Goal: Communication & Community: Answer question/provide support

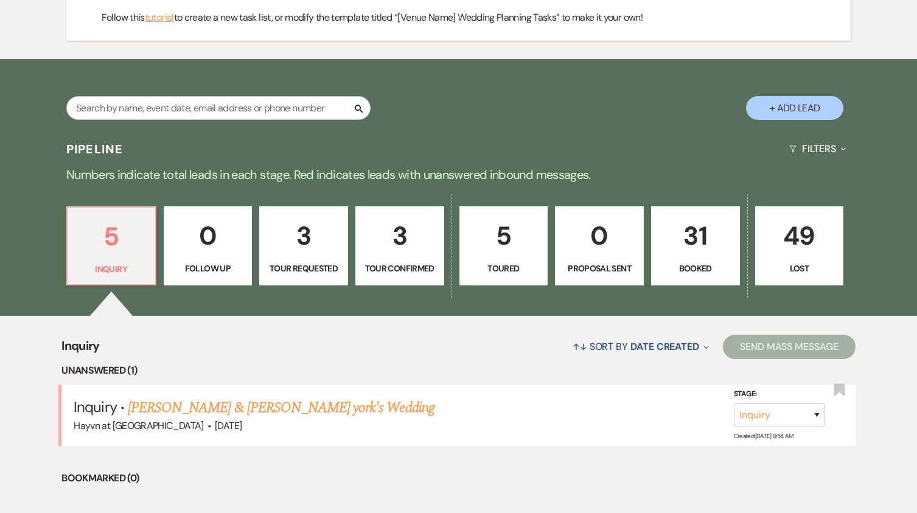
scroll to position [548, 0]
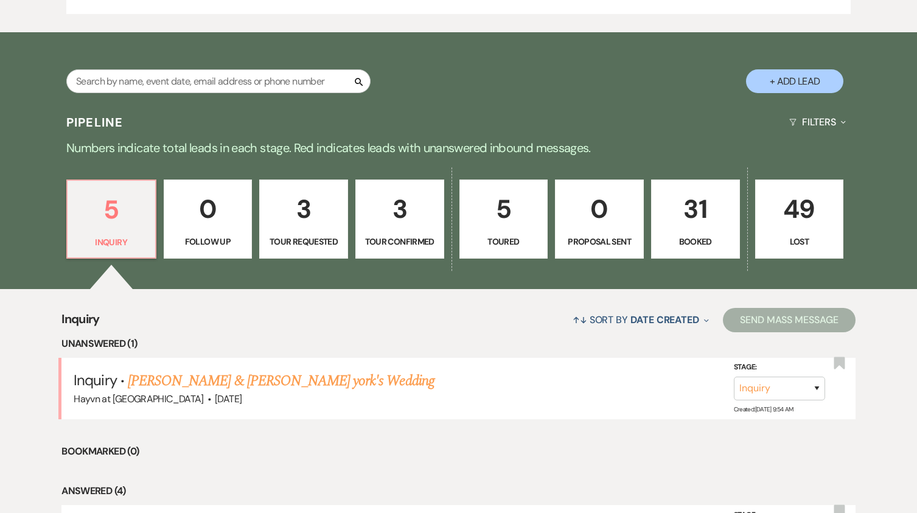
click at [315, 377] on link "[PERSON_NAME] & [PERSON_NAME] york's Wedding" at bounding box center [281, 381] width 307 height 22
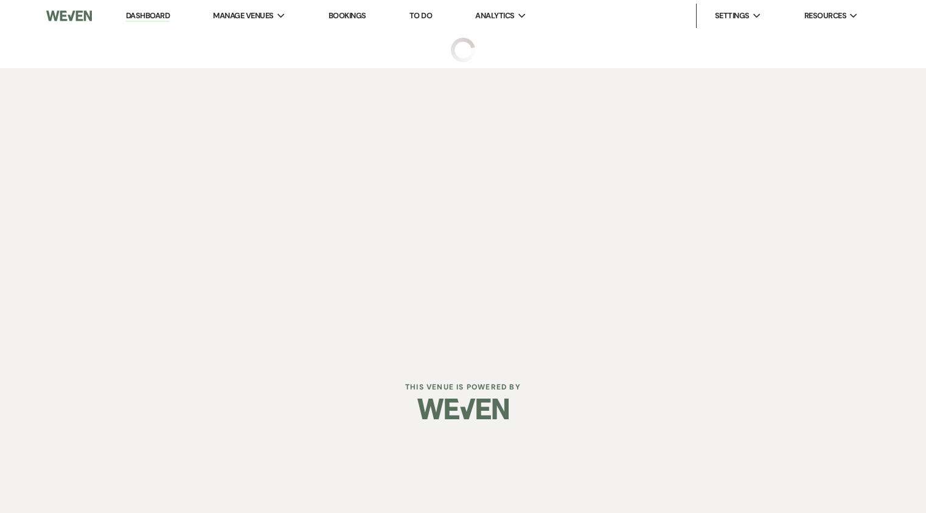
select select "5"
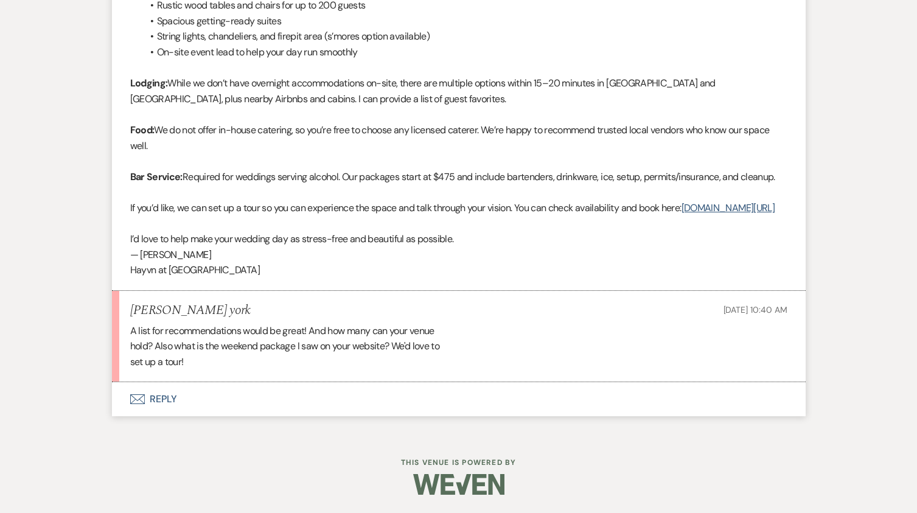
scroll to position [848, 0]
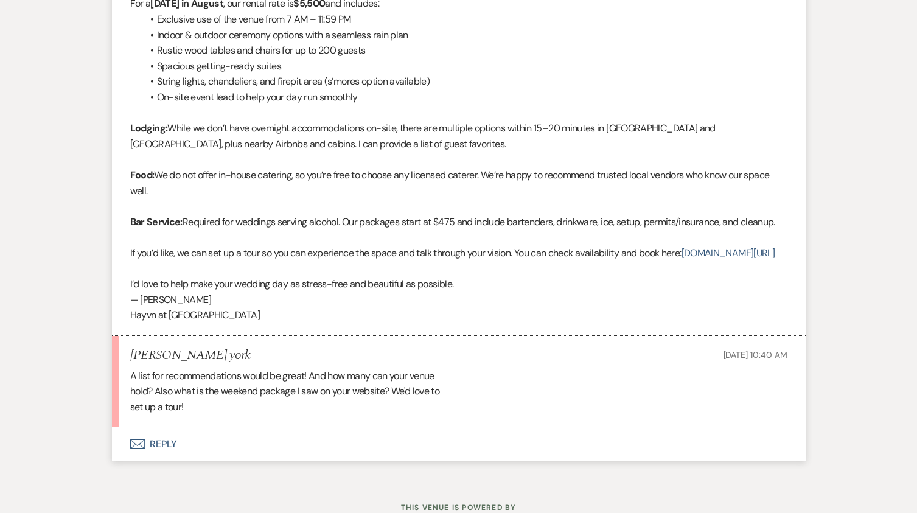
click at [163, 453] on button "Envelope Reply" at bounding box center [459, 444] width 694 height 34
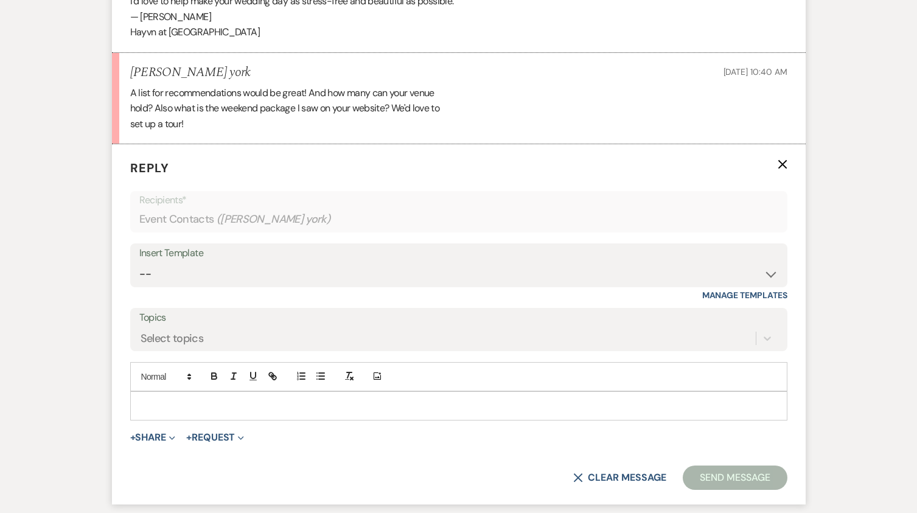
scroll to position [1142, 0]
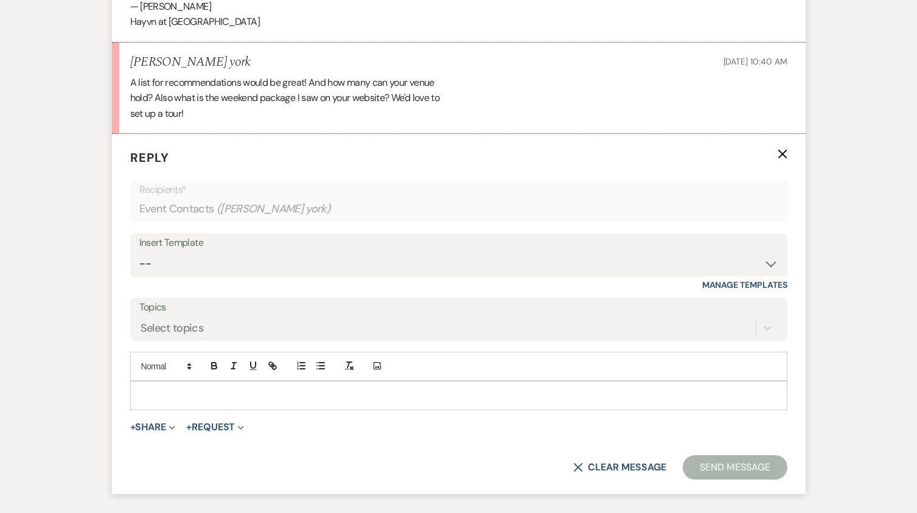
click at [188, 410] on div at bounding box center [459, 396] width 656 height 28
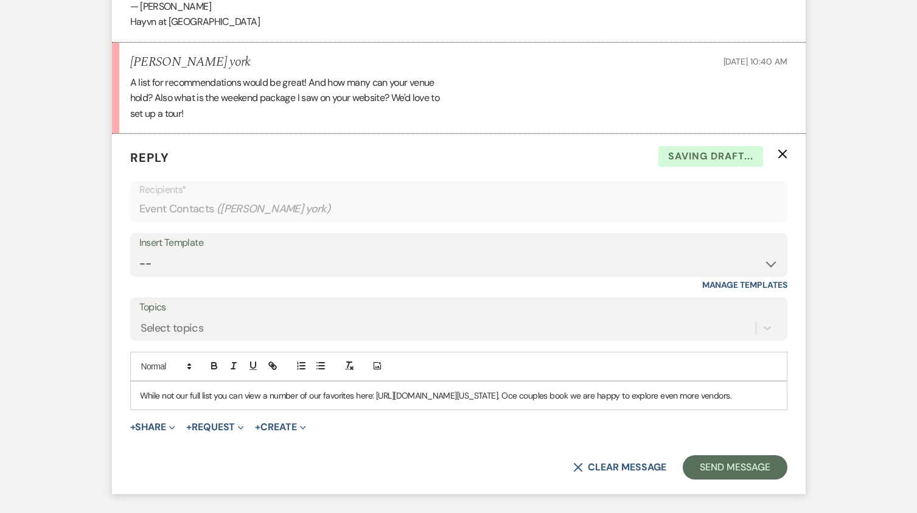
click at [298, 402] on p "While not our full list you can view a number of our favorites here: [URL][DOMA…" at bounding box center [459, 395] width 638 height 13
click at [321, 402] on p "While not our full list you can view a number of our favorites here: [URL][DOMA…" at bounding box center [459, 395] width 638 height 13
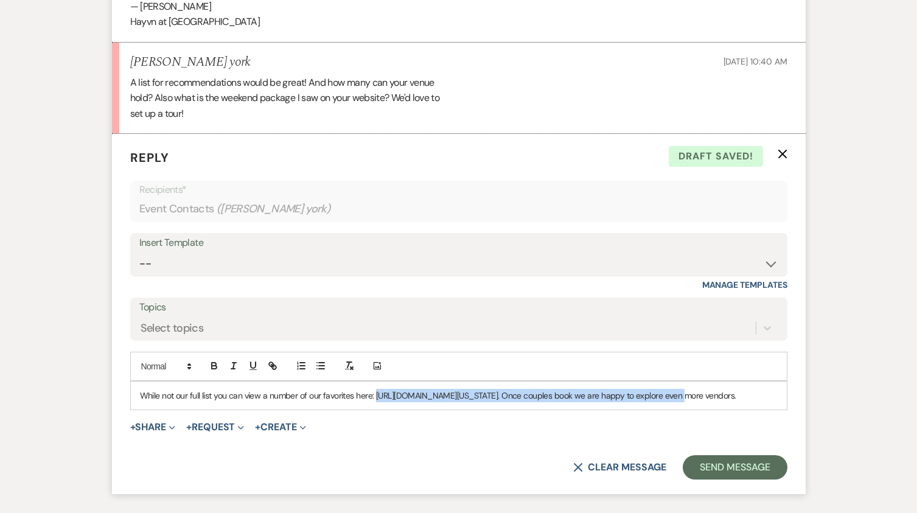
drag, startPoint x: 687, startPoint y: 411, endPoint x: 375, endPoint y: 411, distance: 312.2
click at [375, 402] on p "While not our full list you can view a number of our favorites here: [URL][DOMA…" at bounding box center [459, 395] width 638 height 13
click at [277, 371] on icon "button" at bounding box center [272, 365] width 11 height 11
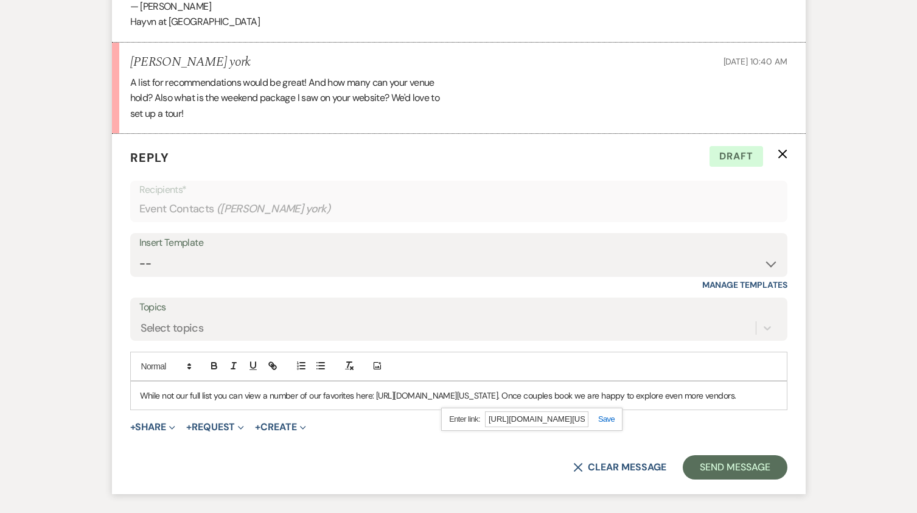
click at [605, 424] on link at bounding box center [602, 419] width 26 height 9
click at [354, 402] on p "While not our full list you can view a number of our favorites here: [URL][DOMA…" at bounding box center [459, 395] width 638 height 13
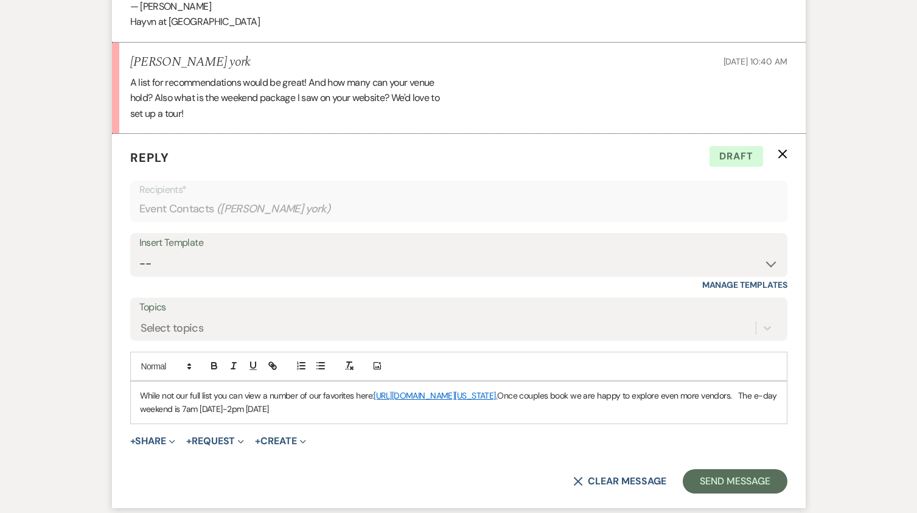
click at [488, 416] on p "While not our full list you can view a number of our favorites here: [URL][DOMA…" at bounding box center [459, 402] width 638 height 27
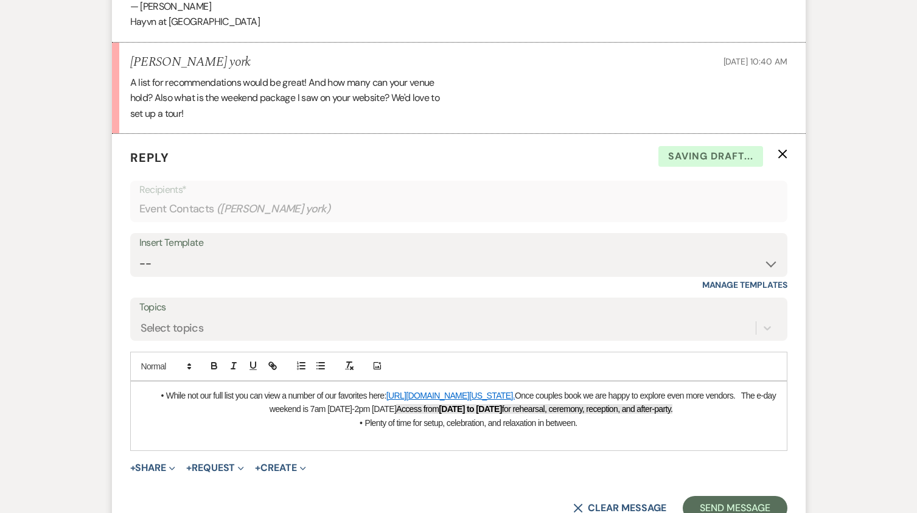
click at [439, 414] on span "Access from" at bounding box center [417, 409] width 43 height 10
click at [627, 430] on li "Plenty of time for setup, celebration, and relaxation in between." at bounding box center [465, 422] width 626 height 13
drag, startPoint x: 565, startPoint y: 442, endPoint x: 484, endPoint y: 427, distance: 82.4
click at [484, 427] on ul "While not our full list you can view a number of our favorites here: [URL][DOMA…" at bounding box center [465, 409] width 626 height 41
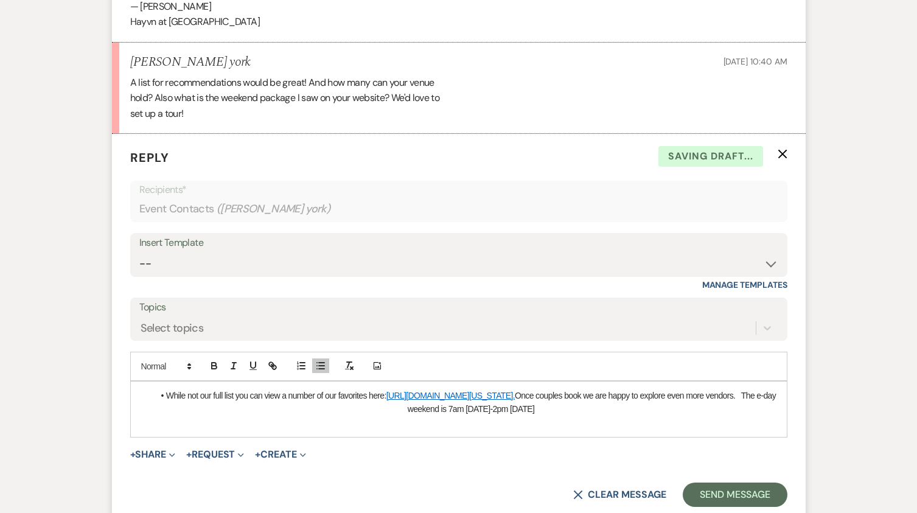
click at [465, 416] on li "While not our full list you can view a number of our favorites here: [URL][DOMA…" at bounding box center [465, 402] width 626 height 27
click at [467, 416] on li "While not our full list you can view a number of our favorites here: [URL][DOMA…" at bounding box center [465, 402] width 626 height 27
click at [472, 416] on li "While not our full list you can view a number of our favorites here: [URL][DOMA…" at bounding box center [465, 402] width 626 height 27
click at [462, 416] on li "While not our full list you can view a number of our favorites here: [URL][DOMA…" at bounding box center [465, 402] width 626 height 27
click at [629, 416] on li "While not our full list you can view a number of our favorites here: [URL][DOMA…" at bounding box center [465, 402] width 626 height 27
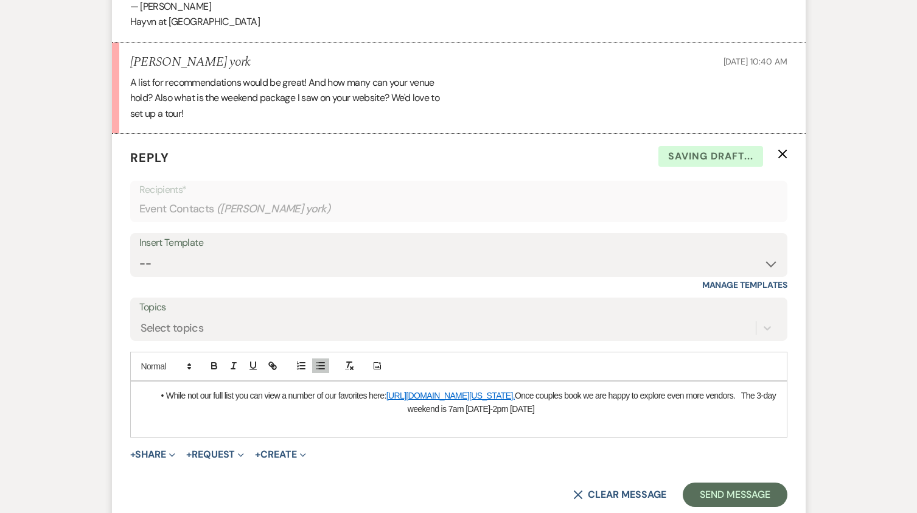
click at [637, 416] on li "While not our full list you can view a number of our favorites here: [URL][DOMA…" at bounding box center [465, 402] width 626 height 27
click at [452, 416] on li "While not our full list you can view a number of our favorites here: [URL][DOMA…" at bounding box center [465, 402] width 626 height 27
click at [656, 416] on li "While not our full list you can view a number of our favorites here: [URL][DOMA…" at bounding box center [465, 402] width 626 height 27
click at [564, 416] on li "While not our full list you can view a number of our favorites here: [URL][DOMA…" at bounding box center [465, 402] width 626 height 27
click at [567, 416] on li "While not our full list you can view a number of our favorites here: [URL][DOMA…" at bounding box center [465, 402] width 626 height 27
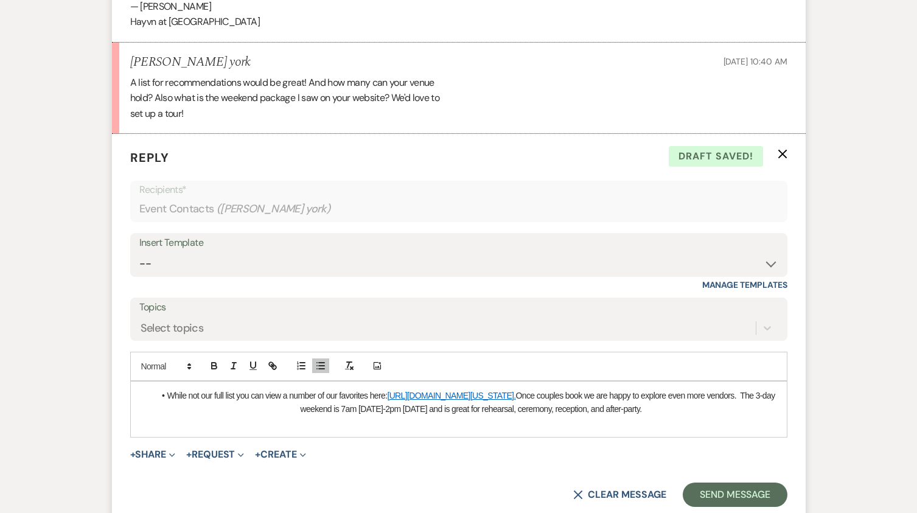
click at [571, 416] on li "While not our full list you can view a number of our favorites here: [URL][DOMA…" at bounding box center [465, 402] width 626 height 27
drag, startPoint x: 760, startPoint y: 428, endPoint x: -68, endPoint y: 383, distance: 829.6
click at [317, 430] on p at bounding box center [459, 422] width 638 height 13
click at [175, 411] on li "While not our full list you can view a number of our favorites here: [URL][DOMA…" at bounding box center [465, 402] width 626 height 27
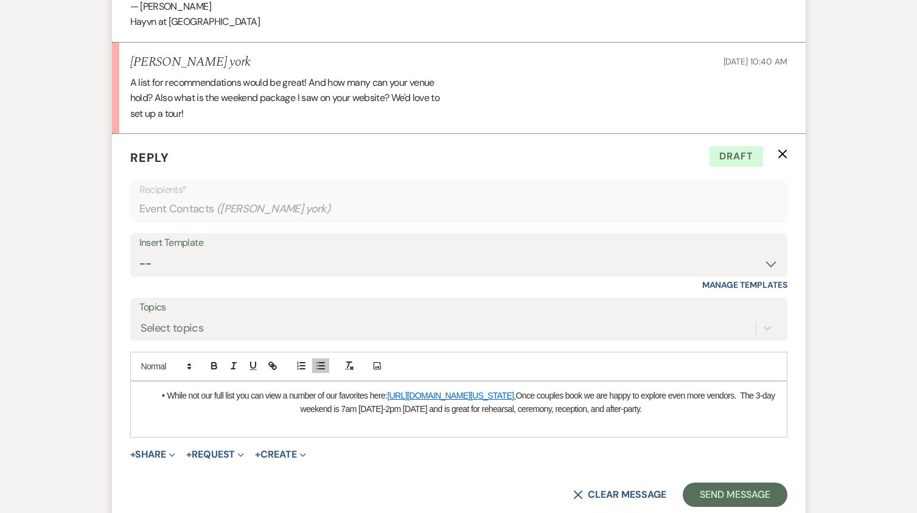
click at [175, 411] on li "While not our full list you can view a number of our favorites here: [URL][DOMA…" at bounding box center [465, 402] width 626 height 27
click at [170, 412] on li "While not our full list you can view a number of our favorites here: [URL][DOMA…" at bounding box center [465, 402] width 626 height 27
click at [178, 416] on p "While not our full list you can view a number of our favorites here: [URL][DOMA…" at bounding box center [459, 402] width 638 height 27
drag, startPoint x: 752, startPoint y: 428, endPoint x: -119, endPoint y: 403, distance: 870.8
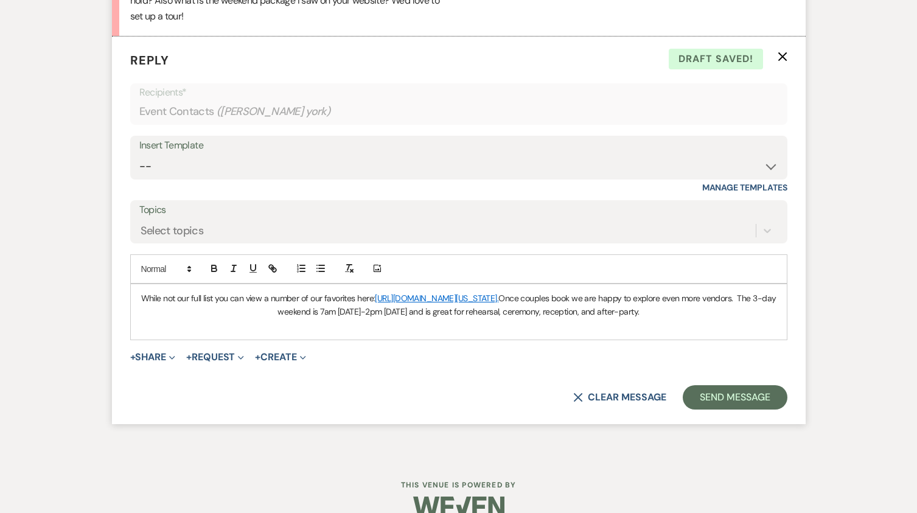
scroll to position [1264, 0]
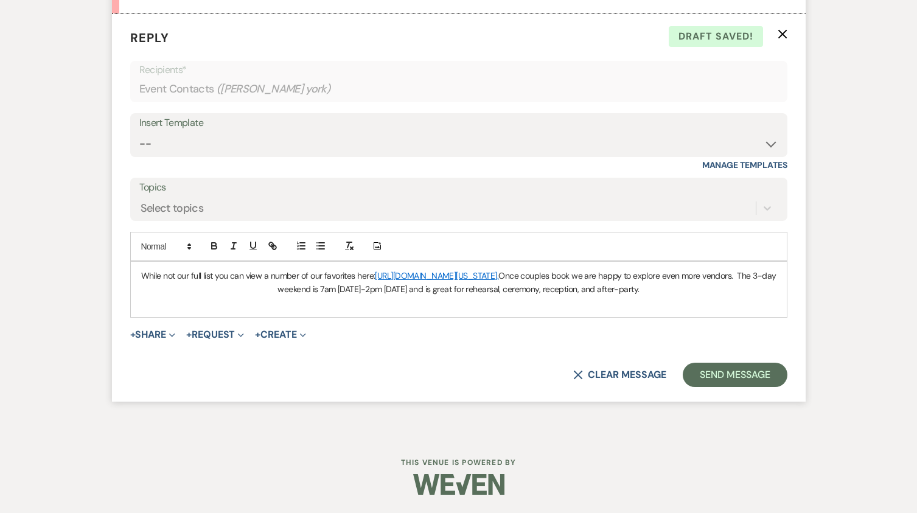
copy p "While not our full list you can view a number of our favorites here: [URL][DOMA…"
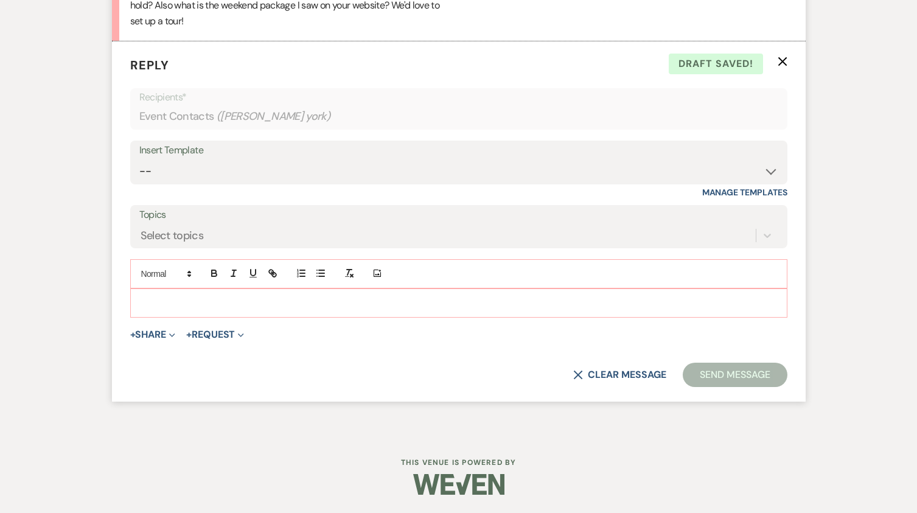
click at [157, 292] on div at bounding box center [459, 303] width 656 height 28
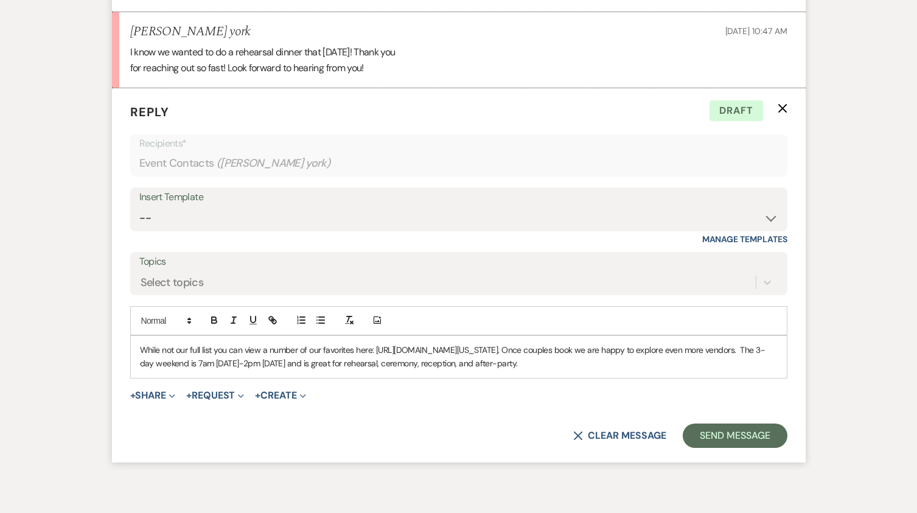
scroll to position [1340, 0]
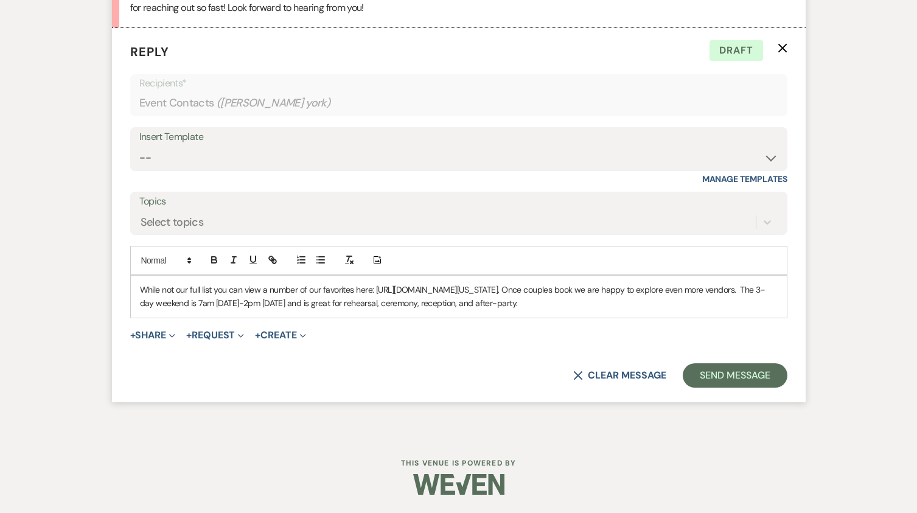
click at [722, 306] on p "While not our full list you can view a number of our favorites here: [URL][DOMA…" at bounding box center [459, 296] width 638 height 27
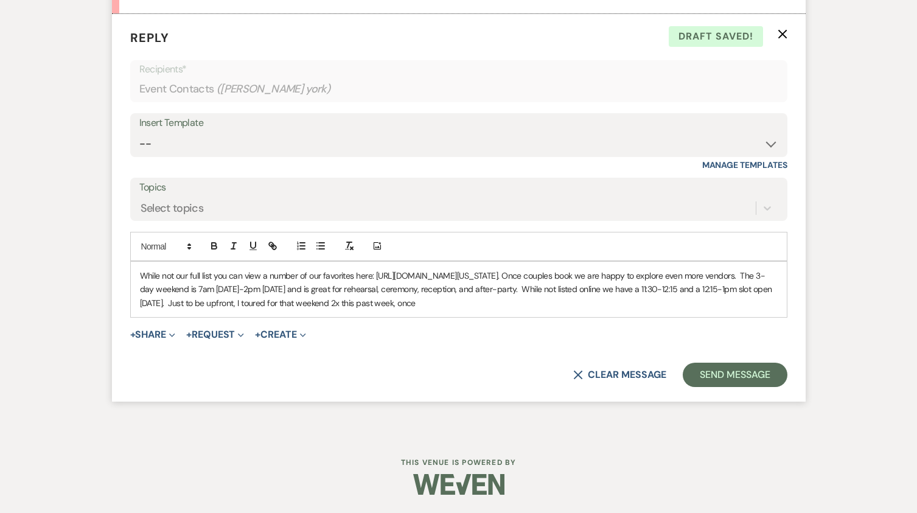
click at [584, 310] on p "While not our full list you can view a number of our favorites here: [URL][DOMA…" at bounding box center [459, 289] width 638 height 41
click at [628, 310] on p "While not our full list you can view a number of our favorites here: [URL][DOMA…" at bounding box center [459, 289] width 638 height 41
click at [200, 310] on p "While not our full list you can view a number of our favorites here: [URL][DOMA…" at bounding box center [459, 289] width 638 height 41
click at [156, 310] on p "While not our full list you can view a number of our favorites here: [URL][DOMA…" at bounding box center [459, 289] width 638 height 41
click at [248, 310] on p "While not our full list you can view a number of our favorites here: [URL][DOMA…" at bounding box center [459, 289] width 638 height 41
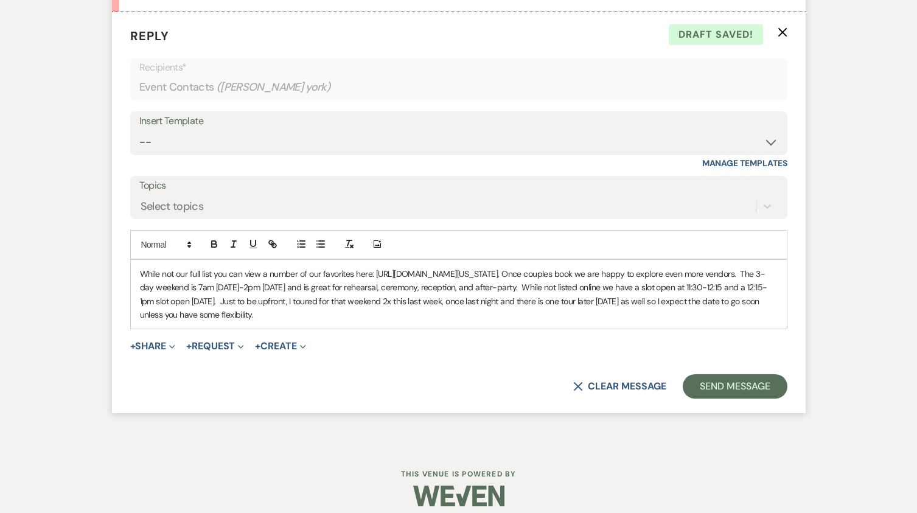
drag, startPoint x: 462, startPoint y: 331, endPoint x: 340, endPoint y: 334, distance: 121.8
click at [340, 322] on p "While not our full list you can view a number of our favorites here: [URL][DOMA…" at bounding box center [459, 294] width 638 height 55
drag, startPoint x: 685, startPoint y: 288, endPoint x: 376, endPoint y: 289, distance: 309.2
click at [376, 289] on p "While not our full list you can view a number of our favorites here: [URL][DOMA…" at bounding box center [459, 294] width 638 height 55
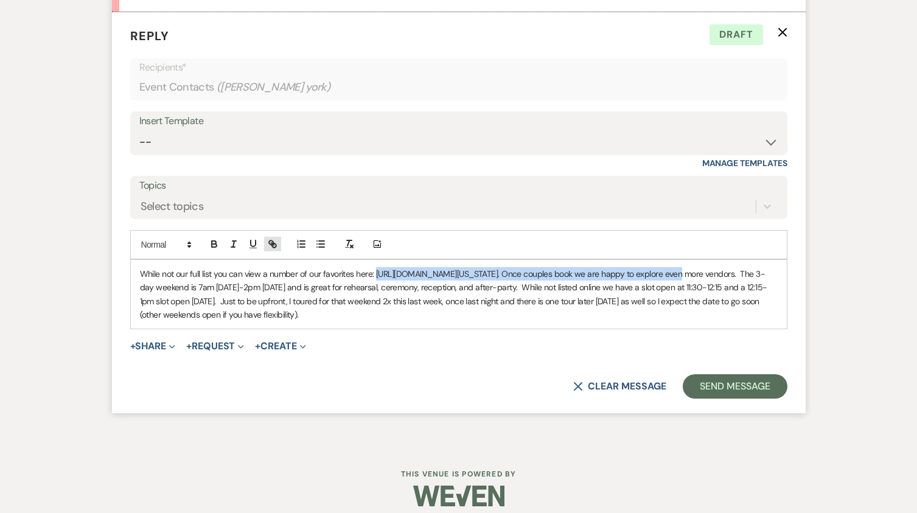
click at [275, 250] on icon "button" at bounding box center [272, 244] width 11 height 11
type input "[URL][DOMAIN_NAME][US_STATE]"
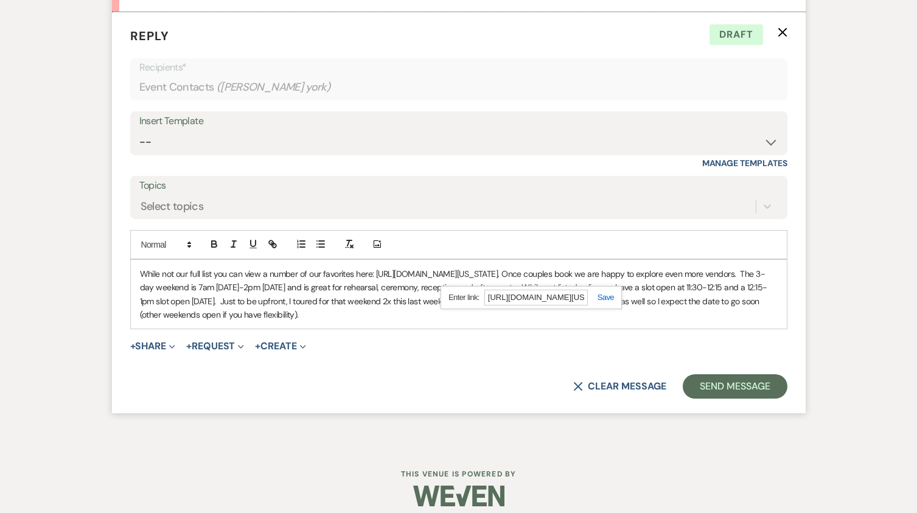
click at [608, 302] on link at bounding box center [601, 297] width 26 height 9
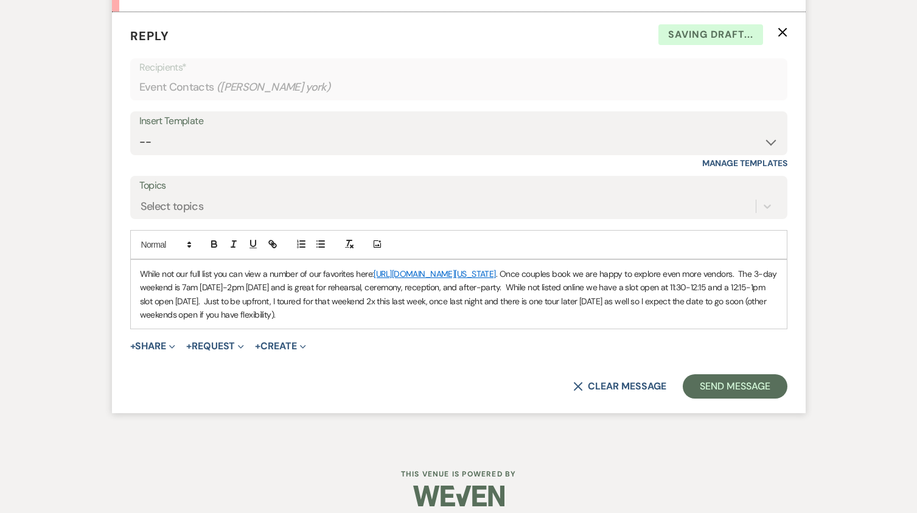
click at [364, 304] on p "While not our full list you can view a number of our favorites here: [URL][DOMA…" at bounding box center [459, 294] width 638 height 55
click at [373, 303] on p "While not our full list you can view a number of our favorites here: [URL][DOMA…" at bounding box center [459, 294] width 638 height 55
click at [372, 304] on p "While not our full list you can view a number of our favorites here: [URL][DOMA…" at bounding box center [459, 294] width 638 height 55
click at [702, 303] on p "While not our full list you can view a number of our favorites here: [URL][DOMA…" at bounding box center [459, 294] width 638 height 55
click at [415, 304] on p "While not our full list you can view a number of our favorites here: [URL][DOMA…" at bounding box center [459, 294] width 638 height 55
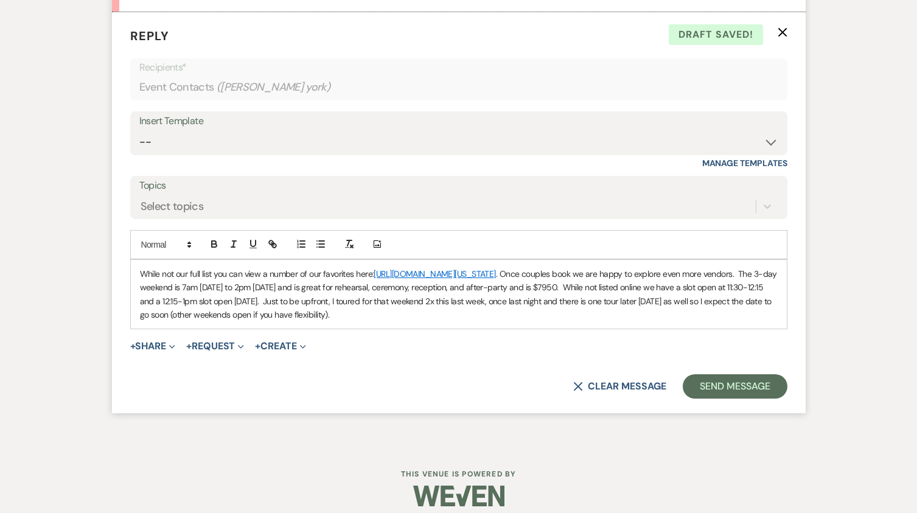
click at [453, 302] on p "While not our full list you can view a number of our favorites here: [URL][DOMA…" at bounding box center [459, 294] width 638 height 55
click at [530, 304] on p "While not our full list you can view a number of our favorites here: [URL][DOMA…" at bounding box center [459, 294] width 638 height 55
click at [559, 322] on p "While not our full list you can view a number of our favorites here: [URL][DOMA…" at bounding box center [459, 294] width 638 height 55
click at [608, 316] on p "While not our full list you can view a number of our favorites here: [URL][DOMA…" at bounding box center [459, 294] width 638 height 55
click at [614, 316] on p "While not our full list you can view a number of our favorites here: [URL][DOMA…" at bounding box center [459, 294] width 638 height 55
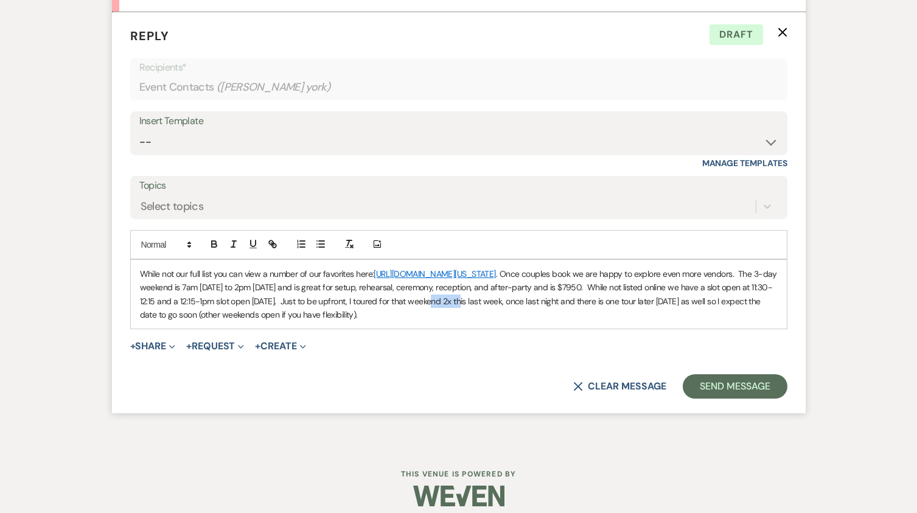
click at [614, 316] on p "While not our full list you can view a number of our favorites here: [URL][DOMA…" at bounding box center [459, 294] width 638 height 55
click at [191, 322] on p "While not our full list you can view a number of our favorites here: [URL][DOMA…" at bounding box center [459, 294] width 638 height 55
click at [587, 322] on p "While not our full list you can view a number of our favorites here: [URL][DOMA…" at bounding box center [459, 294] width 638 height 55
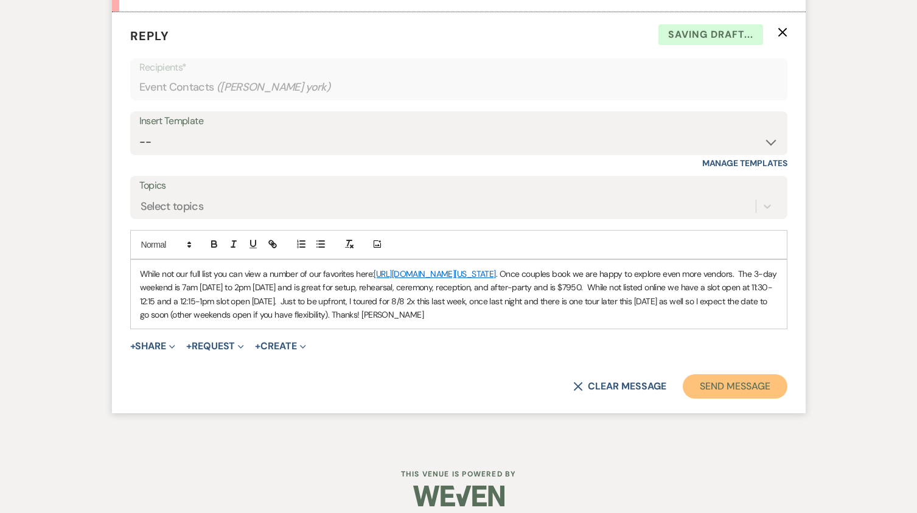
click at [750, 399] on button "Send Message" at bounding box center [735, 386] width 104 height 24
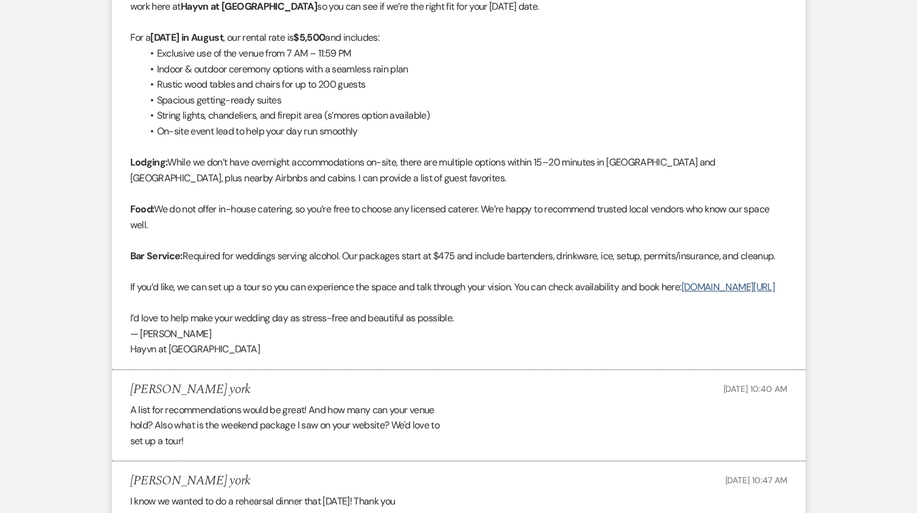
scroll to position [1119, 0]
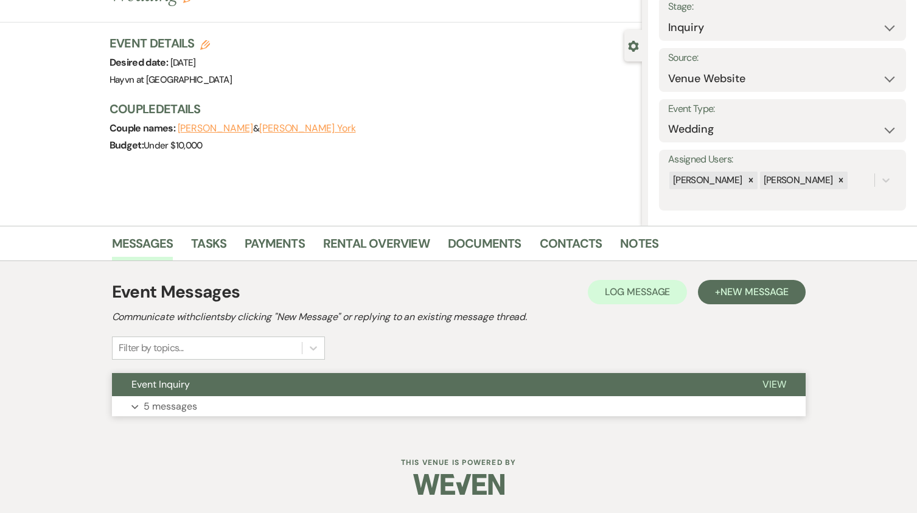
click at [138, 408] on icon "Expand" at bounding box center [134, 407] width 7 height 5
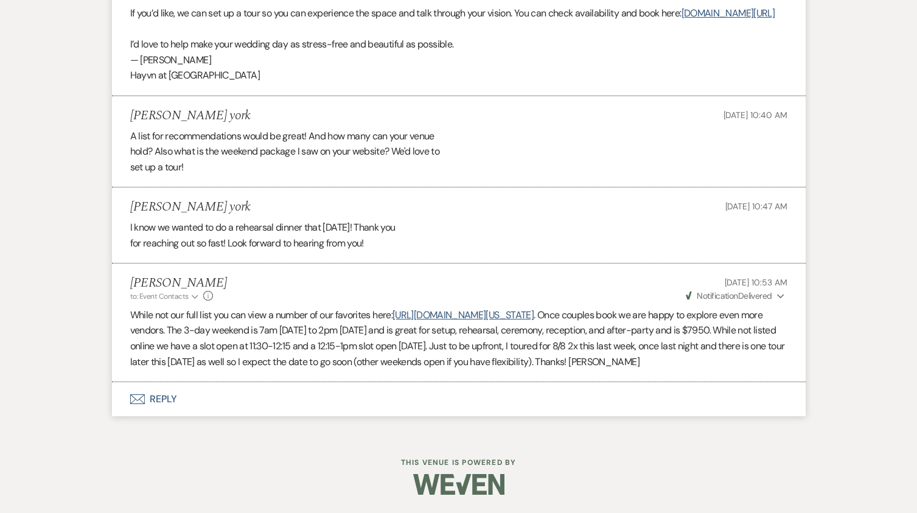
scroll to position [1119, 0]
click at [161, 399] on button "Envelope Reply" at bounding box center [459, 399] width 694 height 34
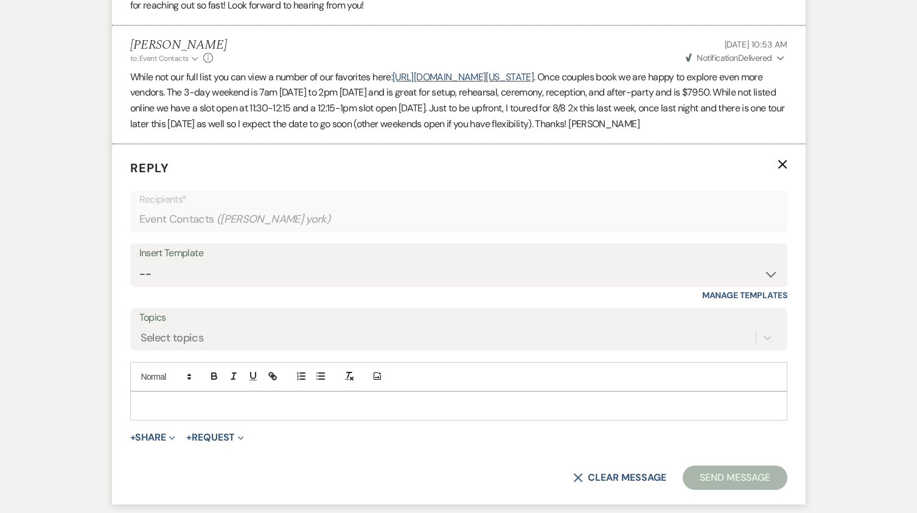
scroll to position [1352, 0]
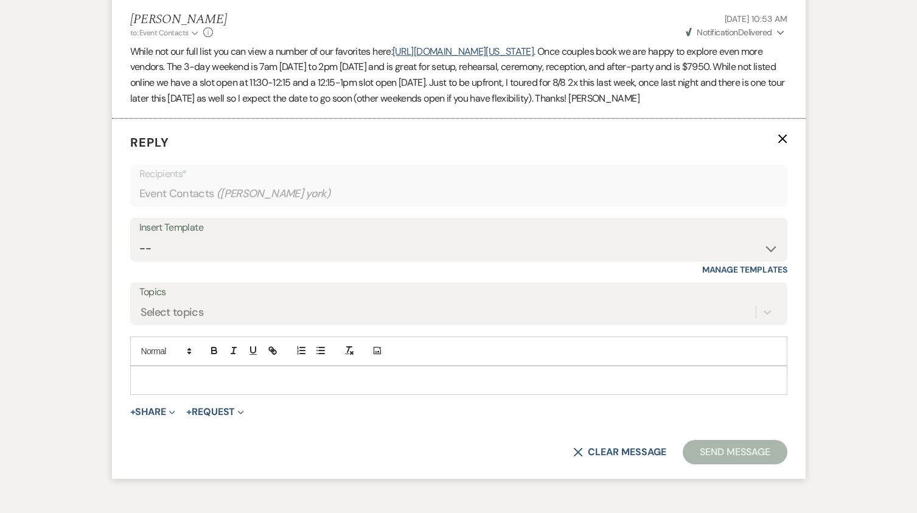
click at [151, 387] on p at bounding box center [459, 380] width 638 height 13
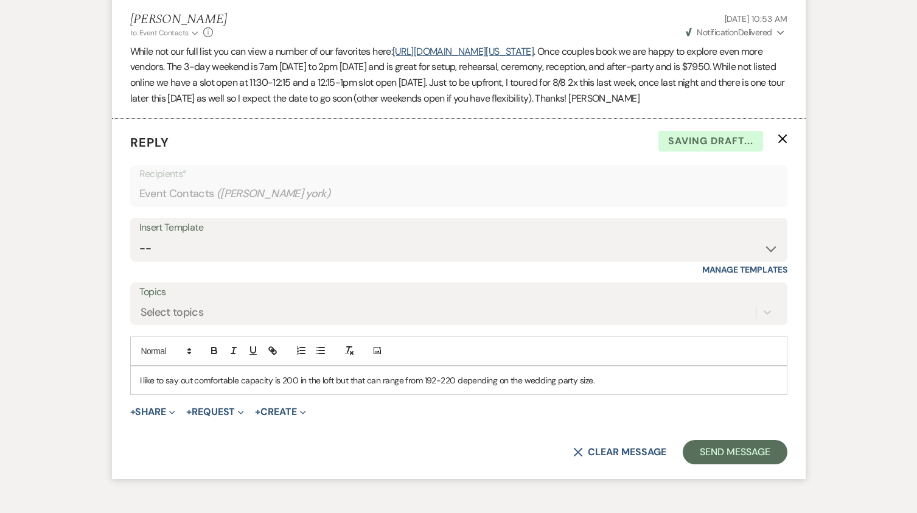
click at [609, 387] on p "I like to say out comfortable capacity is 200 in the loft but that can range fr…" at bounding box center [459, 380] width 638 height 13
click at [633, 387] on p "I like to say out comfortable capacity is 200 in the loft but that can range fr…" at bounding box center [459, 380] width 638 height 13
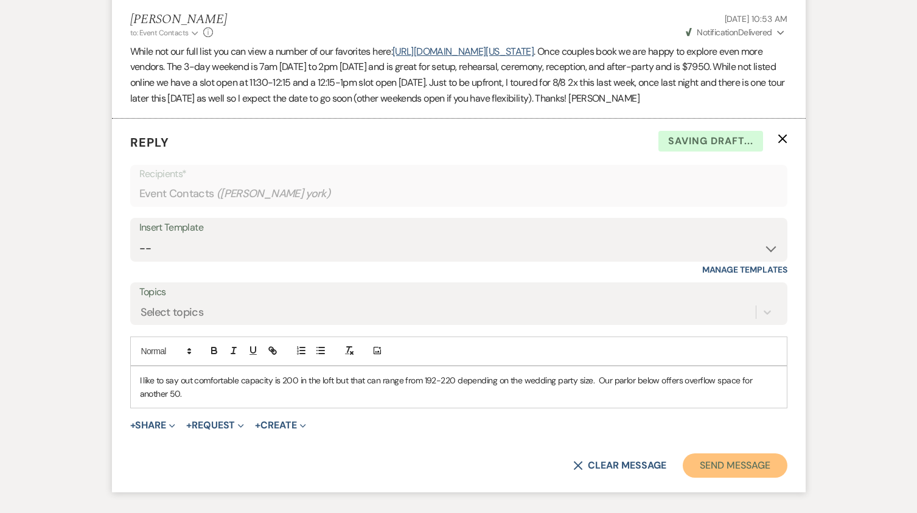
click at [725, 478] on button "Send Message" at bounding box center [735, 465] width 104 height 24
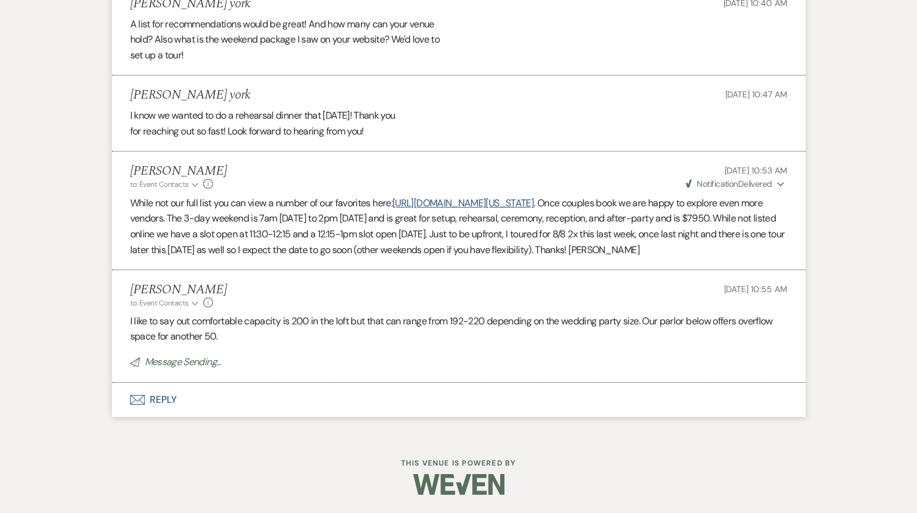
scroll to position [1206, 0]
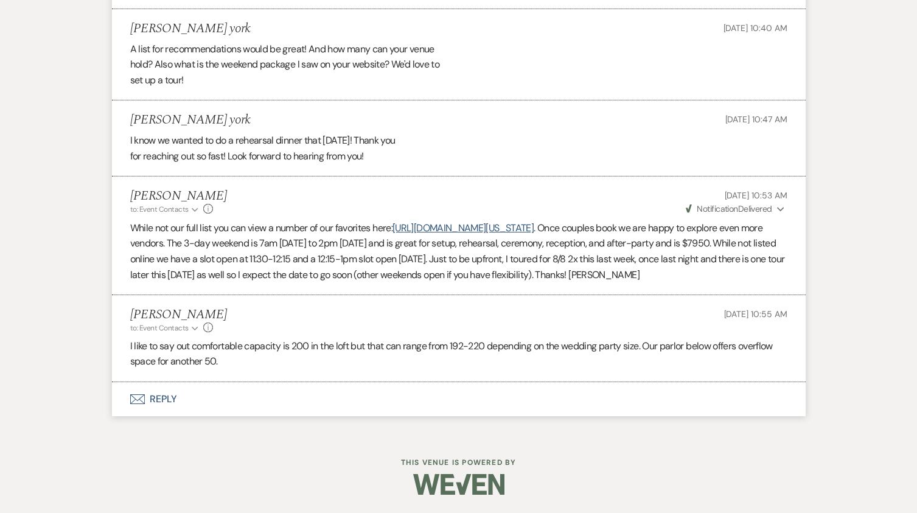
click at [167, 397] on button "Envelope Reply" at bounding box center [459, 399] width 694 height 34
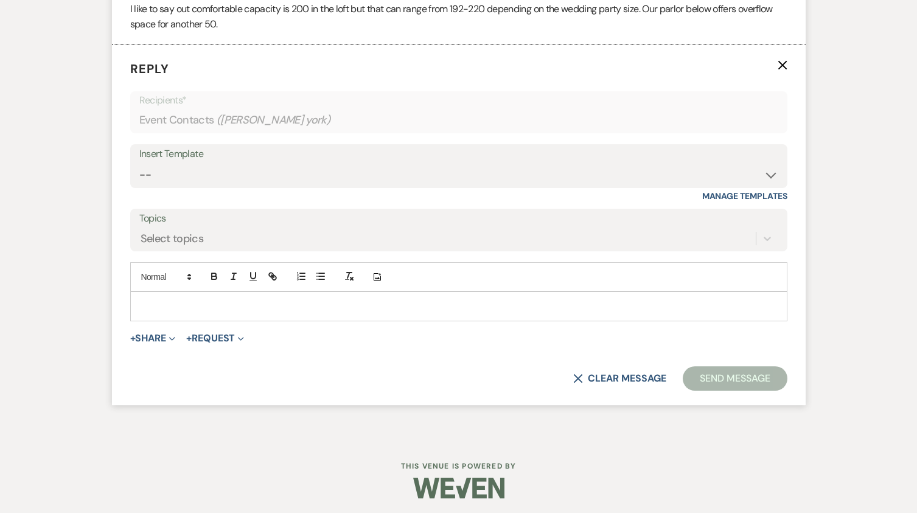
scroll to position [1391, 0]
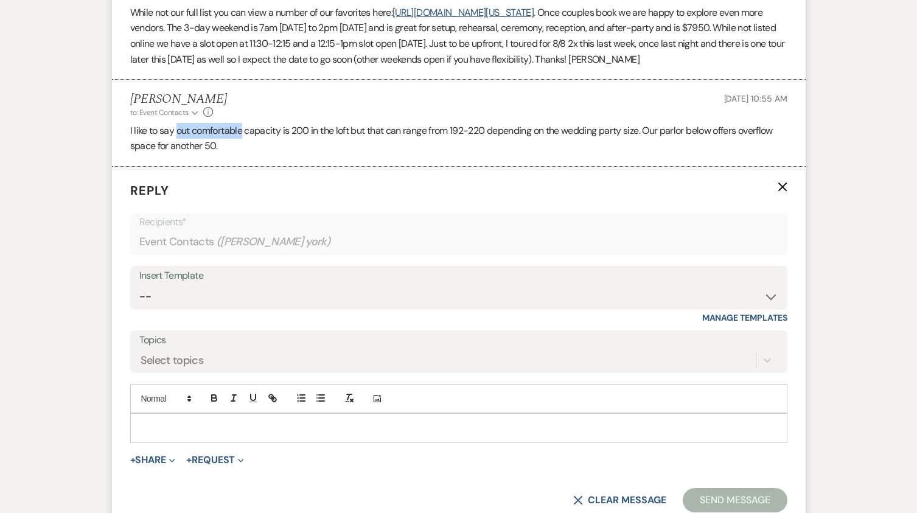
drag, startPoint x: 243, startPoint y: 163, endPoint x: 177, endPoint y: 162, distance: 65.7
click at [177, 154] on p "I like to say out comfortable capacity is 200 in the loft but that can range fr…" at bounding box center [458, 138] width 657 height 31
copy p "out comfortable"
click at [158, 435] on p at bounding box center [459, 427] width 638 height 13
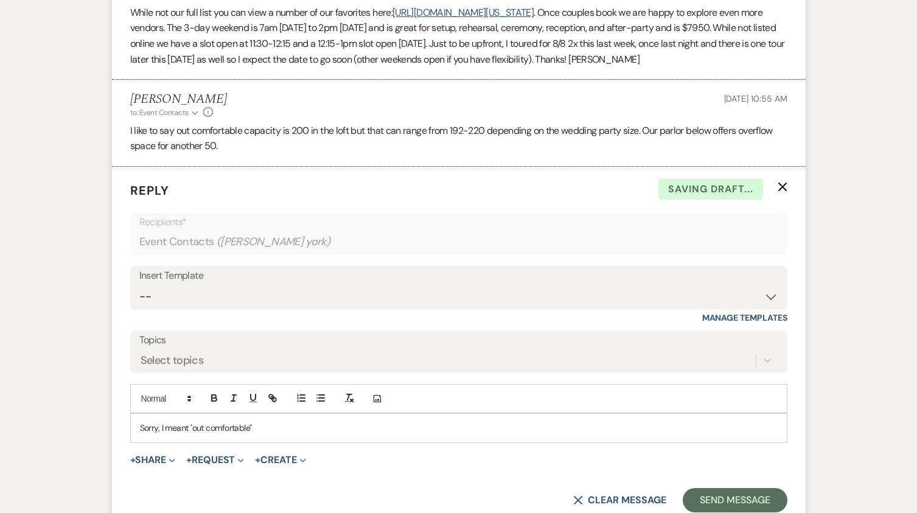
click at [195, 433] on span "out comfortable"" at bounding box center [222, 427] width 60 height 11
click at [205, 433] on span "out comfortable"" at bounding box center [224, 427] width 60 height 11
click at [194, 435] on p "Sorry, I meant " out comfortable"" at bounding box center [459, 427] width 638 height 13
drag, startPoint x: 265, startPoint y: 458, endPoint x: 256, endPoint y: 459, distance: 9.2
click at [256, 435] on p "Sorry, I meant " out comfortable"" at bounding box center [459, 427] width 638 height 13
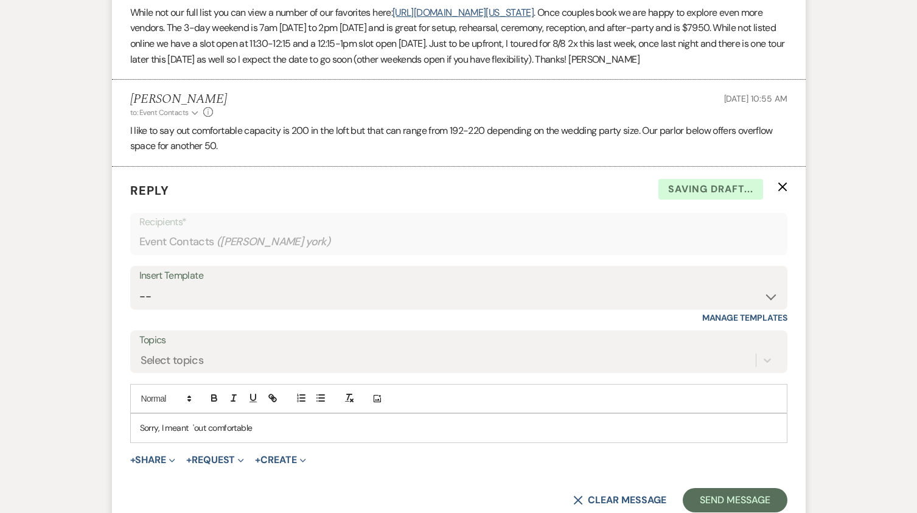
click at [196, 433] on span "out comfortable" at bounding box center [223, 427] width 58 height 11
click at [203, 433] on span "out comfortable" at bounding box center [218, 427] width 58 height 11
click at [207, 433] on span "out comfortable" at bounding box center [218, 427] width 58 height 11
click at [188, 435] on p "Sorry, I meant our comfortable" at bounding box center [459, 427] width 638 height 13
click at [198, 433] on span "our comfortable" at bounding box center [222, 427] width 58 height 11
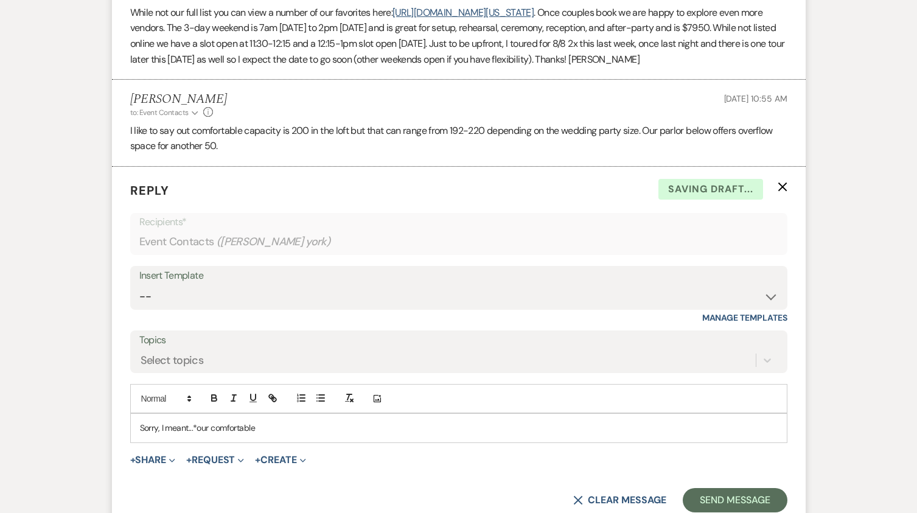
click at [268, 435] on p "Sorry, I meant...* our comfortable" at bounding box center [459, 427] width 638 height 13
click at [348, 435] on p "Sorry, I meant...* our comfortable capacity" at bounding box center [459, 427] width 638 height 13
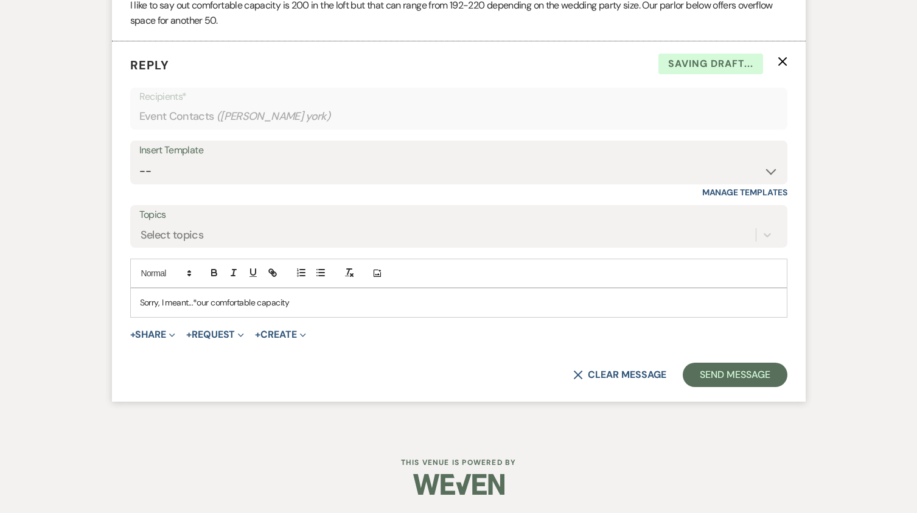
scroll to position [1547, 0]
click at [745, 374] on button "Send Message" at bounding box center [735, 375] width 104 height 24
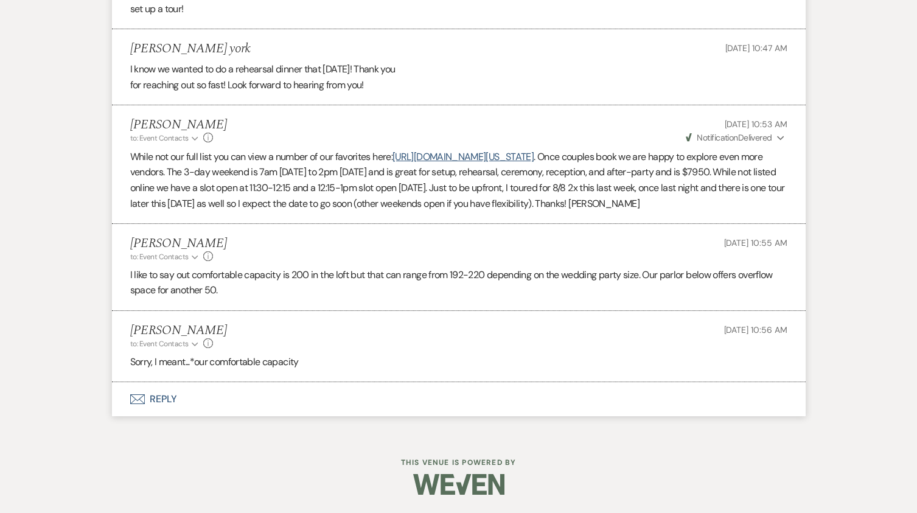
scroll to position [1278, 0]
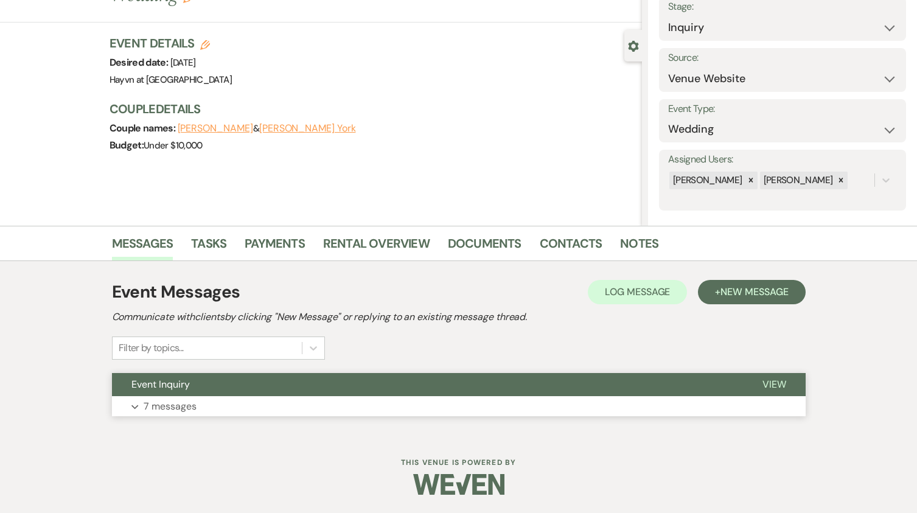
click at [138, 403] on button "Expand 7 messages" at bounding box center [459, 406] width 694 height 21
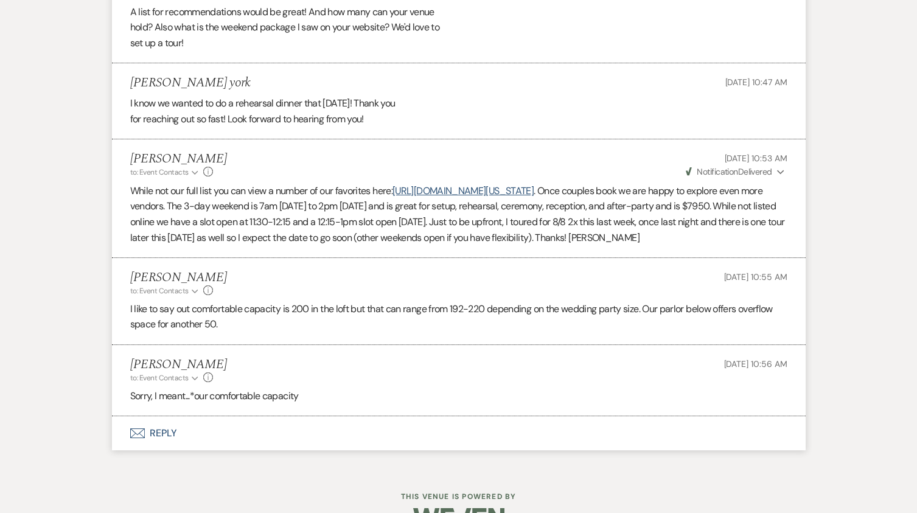
scroll to position [1217, 0]
